Goal: Navigation & Orientation: Find specific page/section

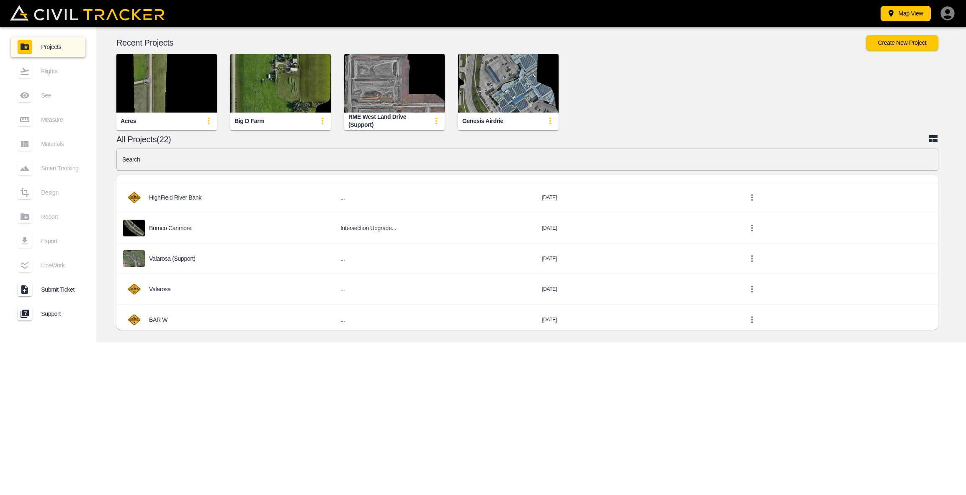
scroll to position [417, 0]
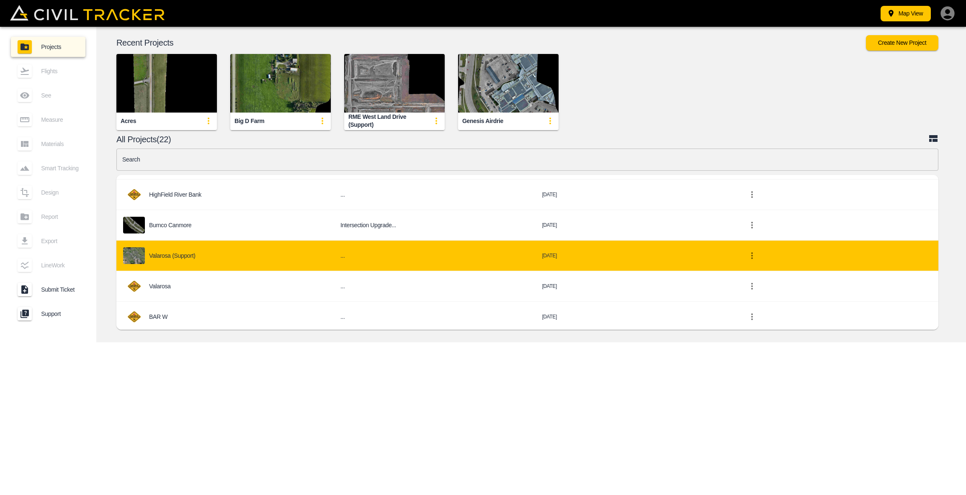
click at [201, 250] on div "Valarosa (Support)" at bounding box center [225, 256] width 204 height 17
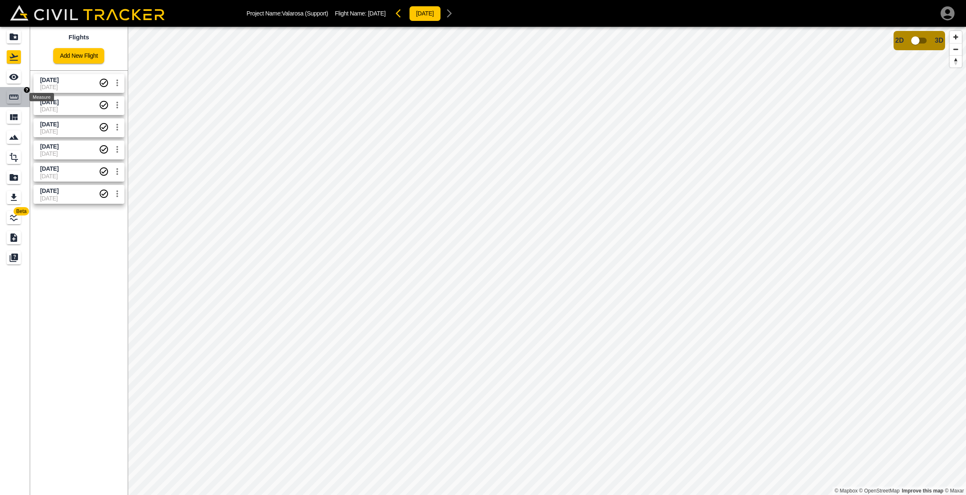
click at [13, 94] on icon "Measure" at bounding box center [14, 97] width 10 height 10
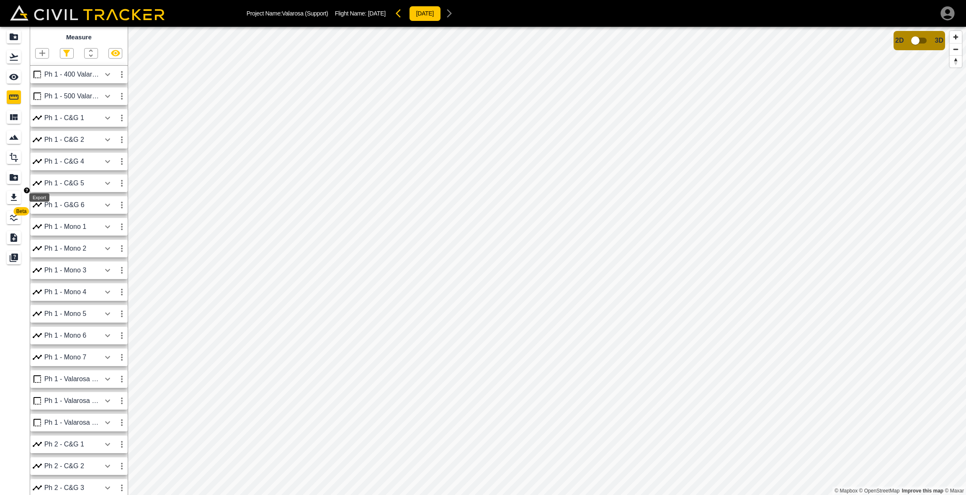
click at [15, 201] on icon "Export" at bounding box center [14, 197] width 6 height 7
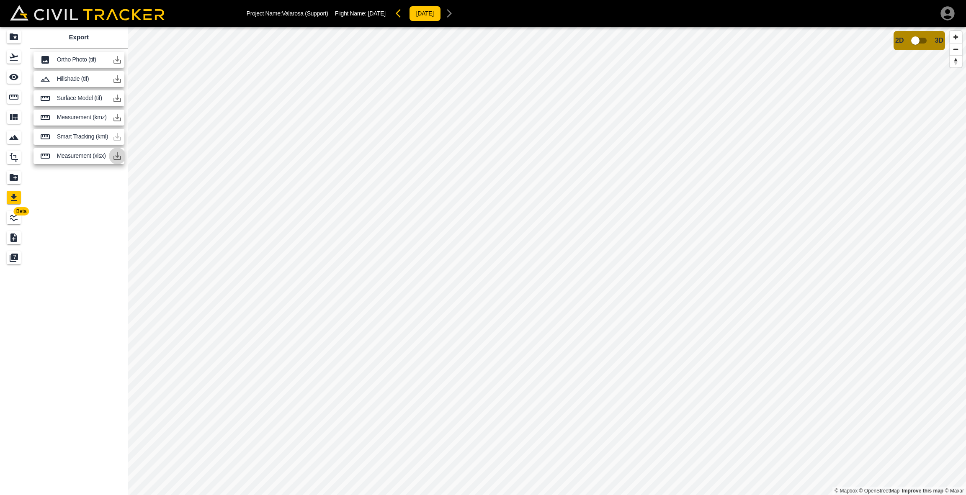
click at [119, 154] on icon "button" at bounding box center [117, 156] width 10 height 10
